Goal: Find specific page/section: Find specific page/section

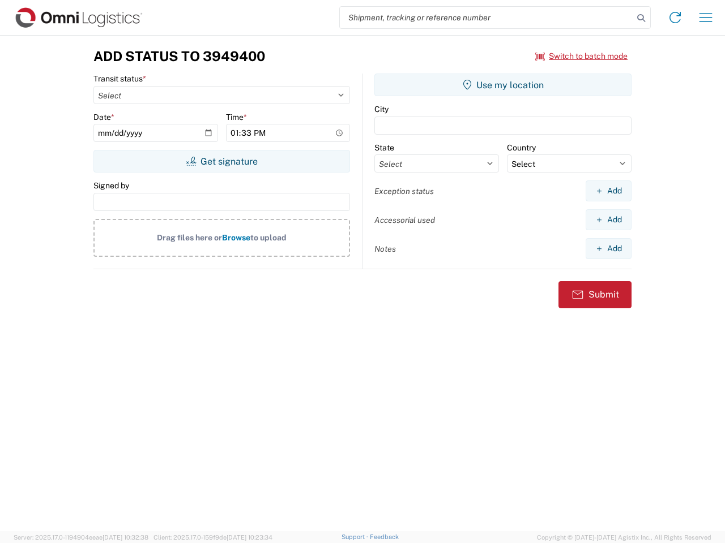
click at [486, 18] on input "search" at bounding box center [486, 18] width 293 height 22
click at [641, 18] on icon at bounding box center [641, 18] width 16 height 16
click at [675, 18] on icon at bounding box center [675, 17] width 18 height 18
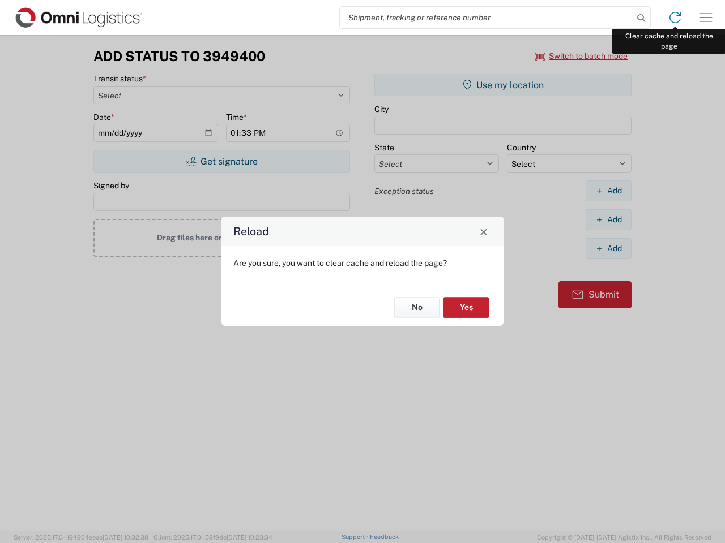
click at [705, 18] on div "Reload Are you sure, you want to clear cache and reload the page? No Yes" at bounding box center [362, 271] width 725 height 543
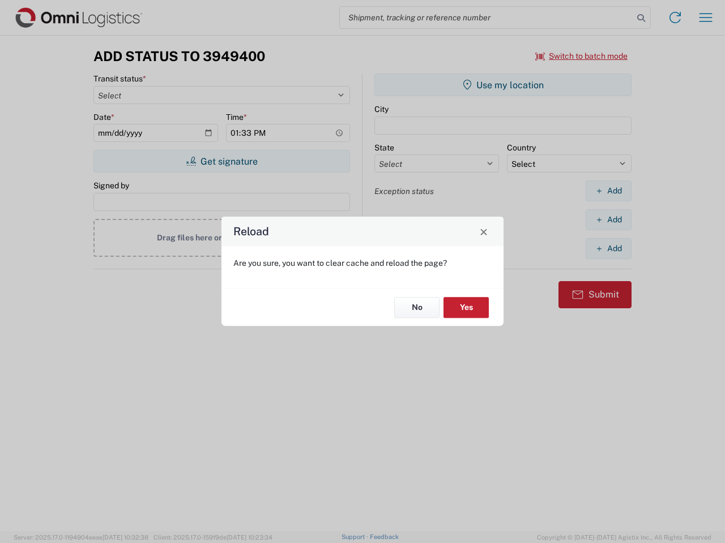
click at [581, 56] on div "Reload Are you sure, you want to clear cache and reload the page? No Yes" at bounding box center [362, 271] width 725 height 543
click at [221, 161] on div "Reload Are you sure, you want to clear cache and reload the page? No Yes" at bounding box center [362, 271] width 725 height 543
click at [503, 85] on div "Reload Are you sure, you want to clear cache and reload the page? No Yes" at bounding box center [362, 271] width 725 height 543
click at [608, 191] on div "Reload Are you sure, you want to clear cache and reload the page? No Yes" at bounding box center [362, 271] width 725 height 543
click at [608, 220] on div "Reload Are you sure, you want to clear cache and reload the page? No Yes" at bounding box center [362, 271] width 725 height 543
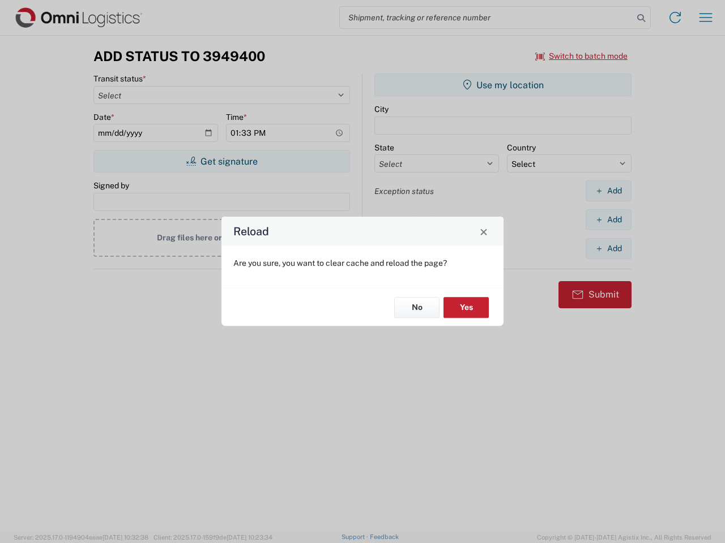
click at [608, 248] on div "Reload Are you sure, you want to clear cache and reload the page? No Yes" at bounding box center [362, 271] width 725 height 543
